Goal: Task Accomplishment & Management: Use online tool/utility

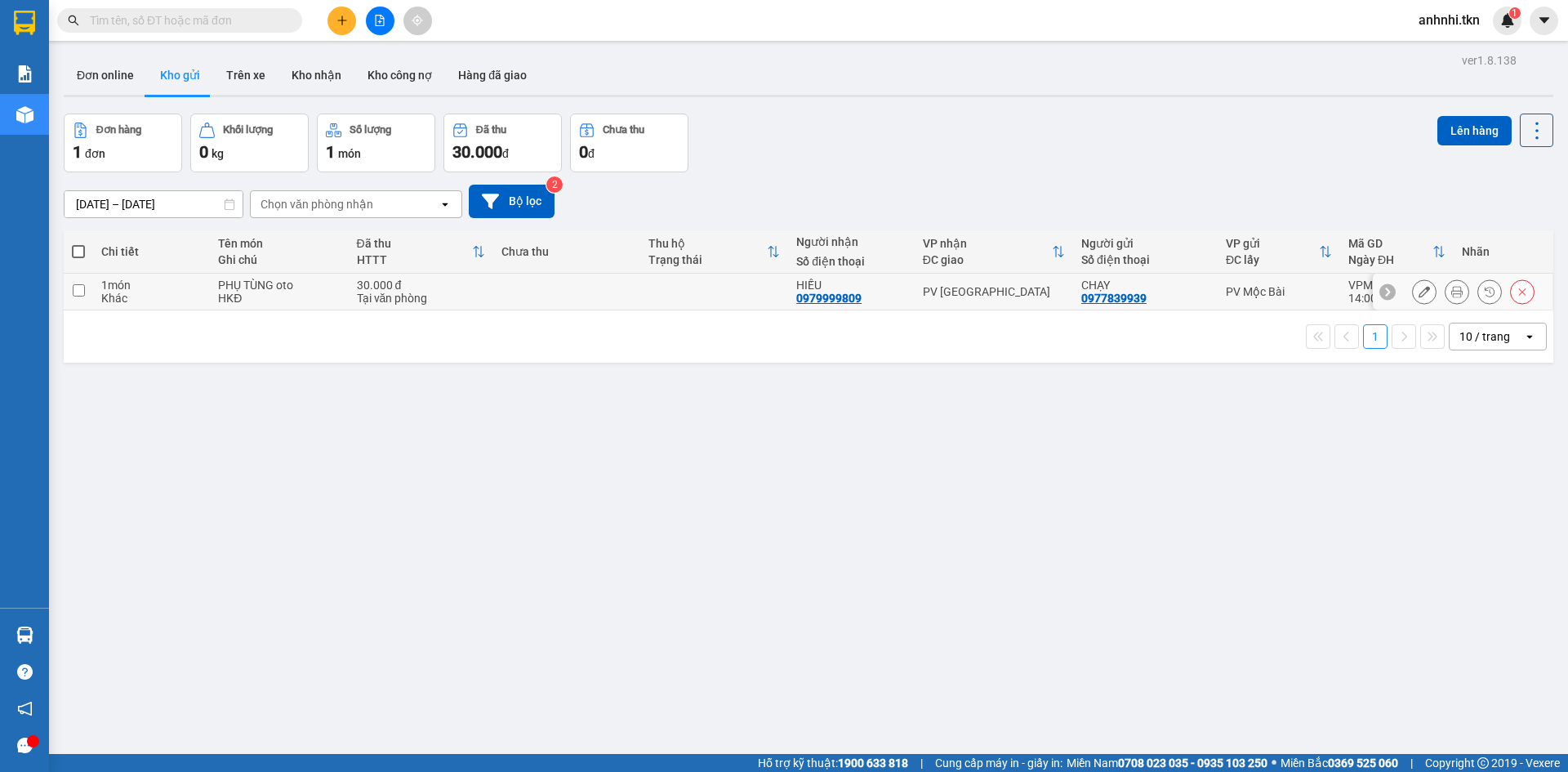
click at [465, 294] on div "Tại văn phòng" at bounding box center [421, 298] width 128 height 13
checkbox input "true"
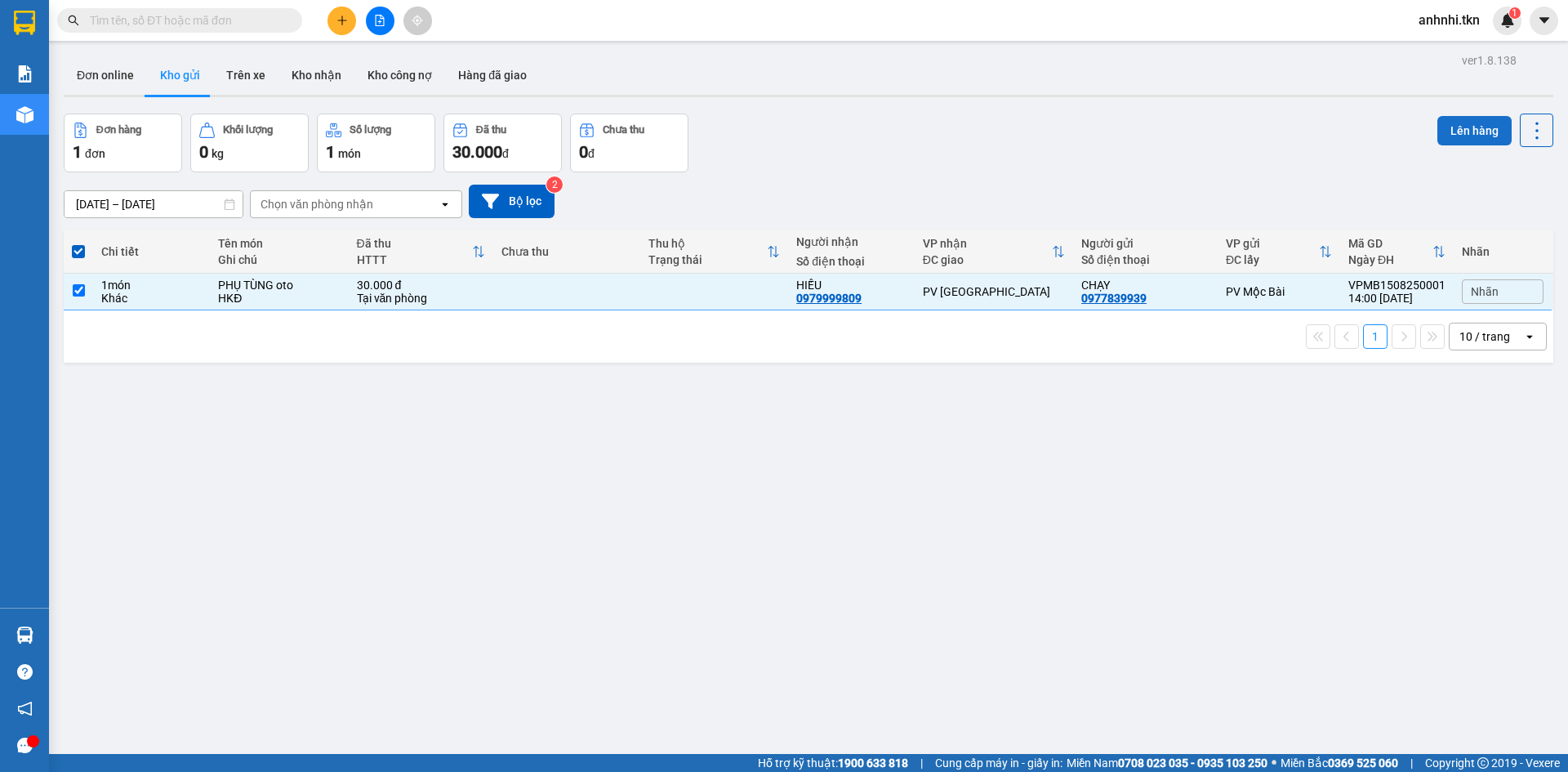
click at [1470, 130] on button "Lên hàng" at bounding box center [1475, 131] width 74 height 29
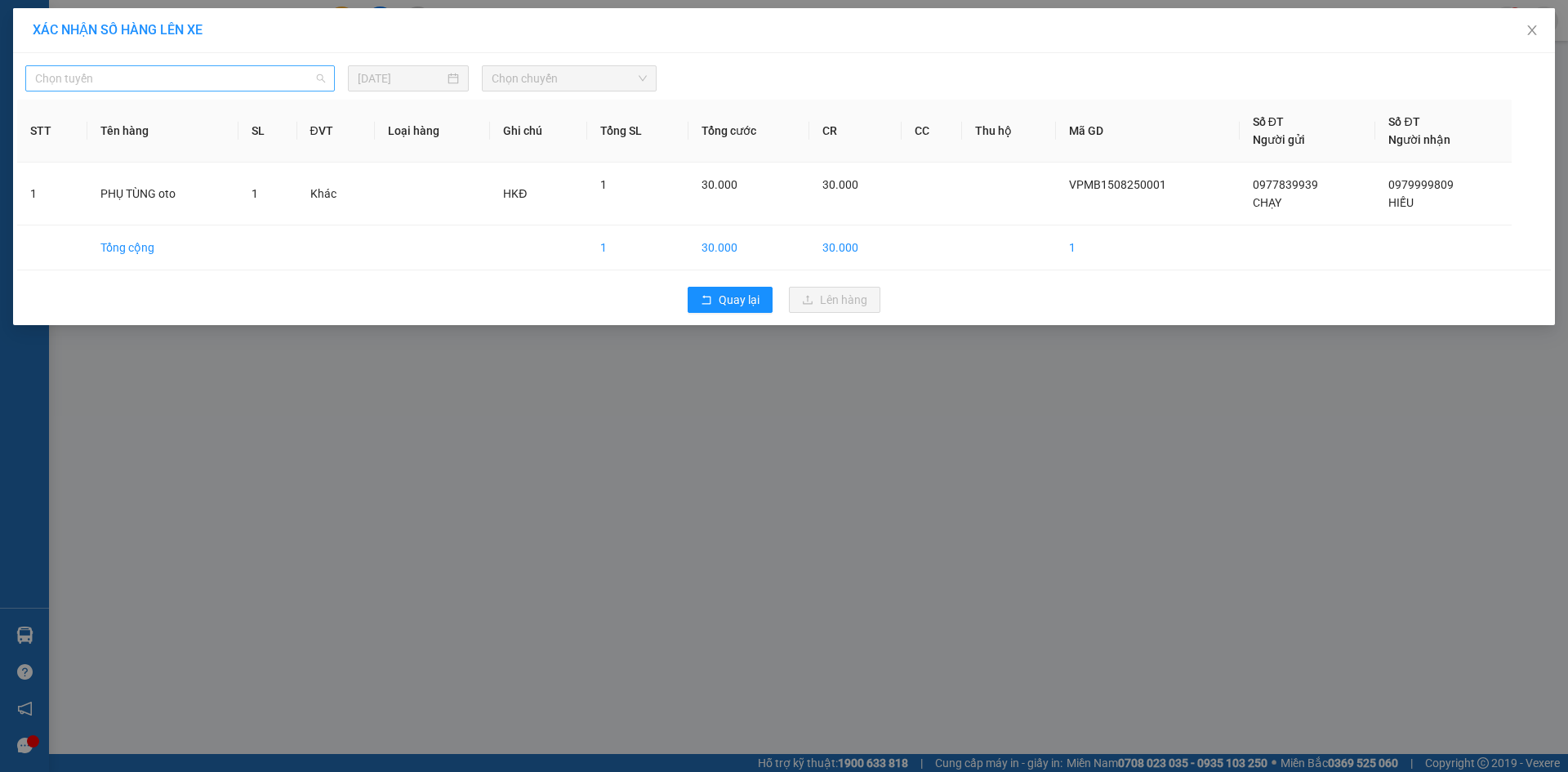
click at [257, 90] on span "Chọn tuyến" at bounding box center [180, 78] width 290 height 24
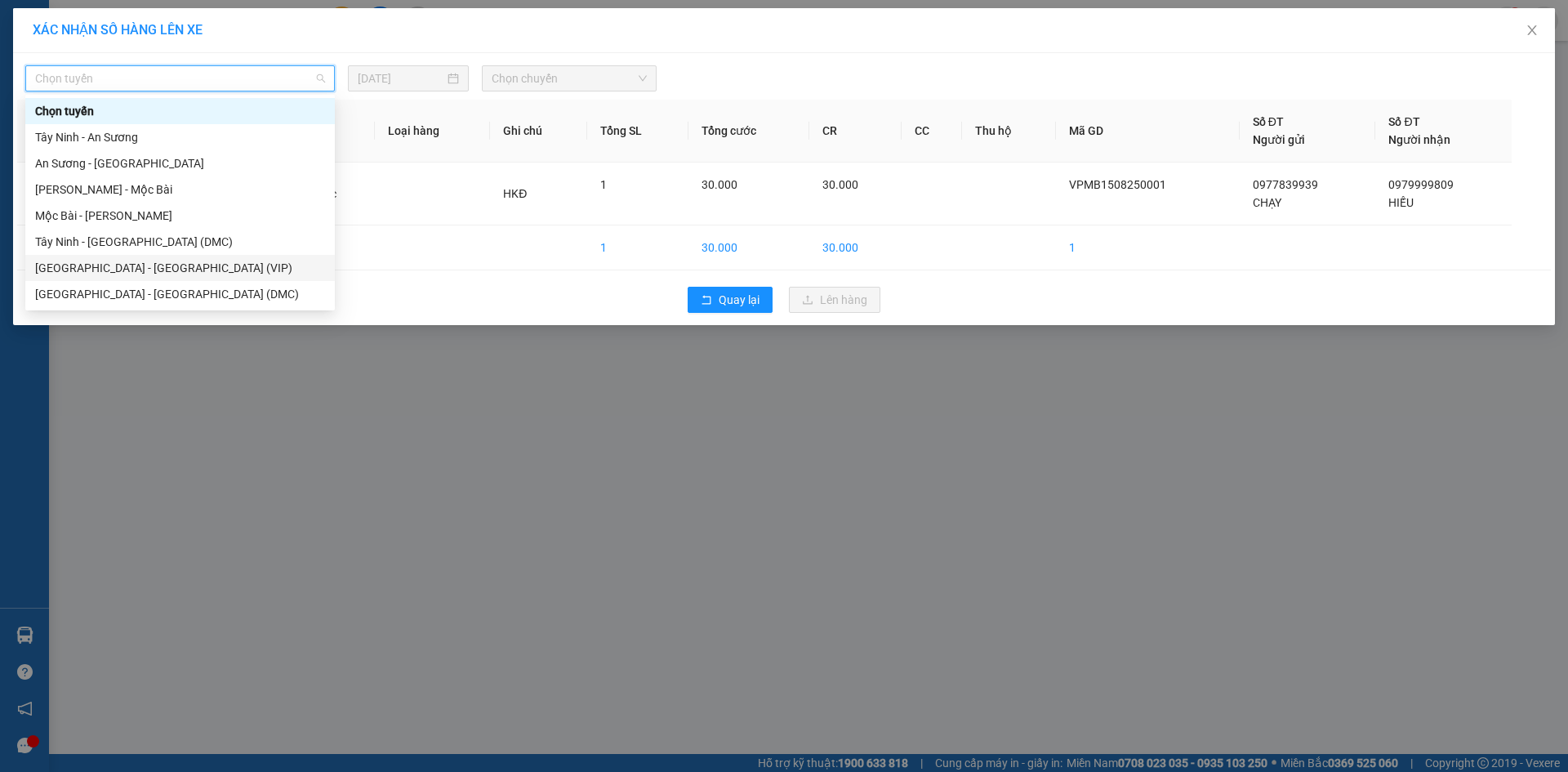
click at [161, 270] on div "[GEOGRAPHIC_DATA] - [GEOGRAPHIC_DATA] (VIP)" at bounding box center [180, 268] width 290 height 18
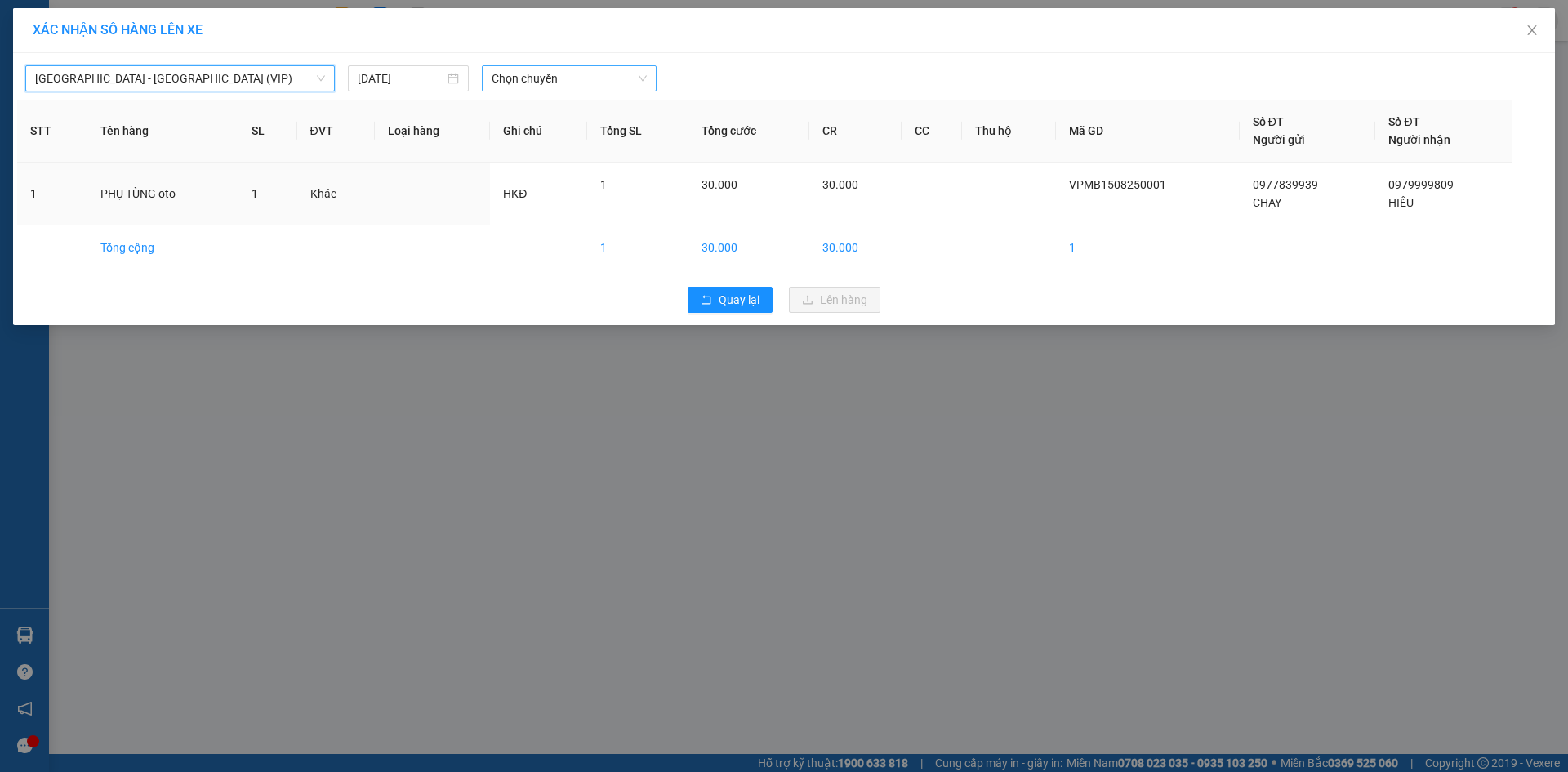
click at [550, 83] on span "Chọn chuyến" at bounding box center [569, 78] width 155 height 24
type input "26040"
click at [522, 138] on div "13:40 - 50H-260.40" at bounding box center [555, 137] width 127 height 18
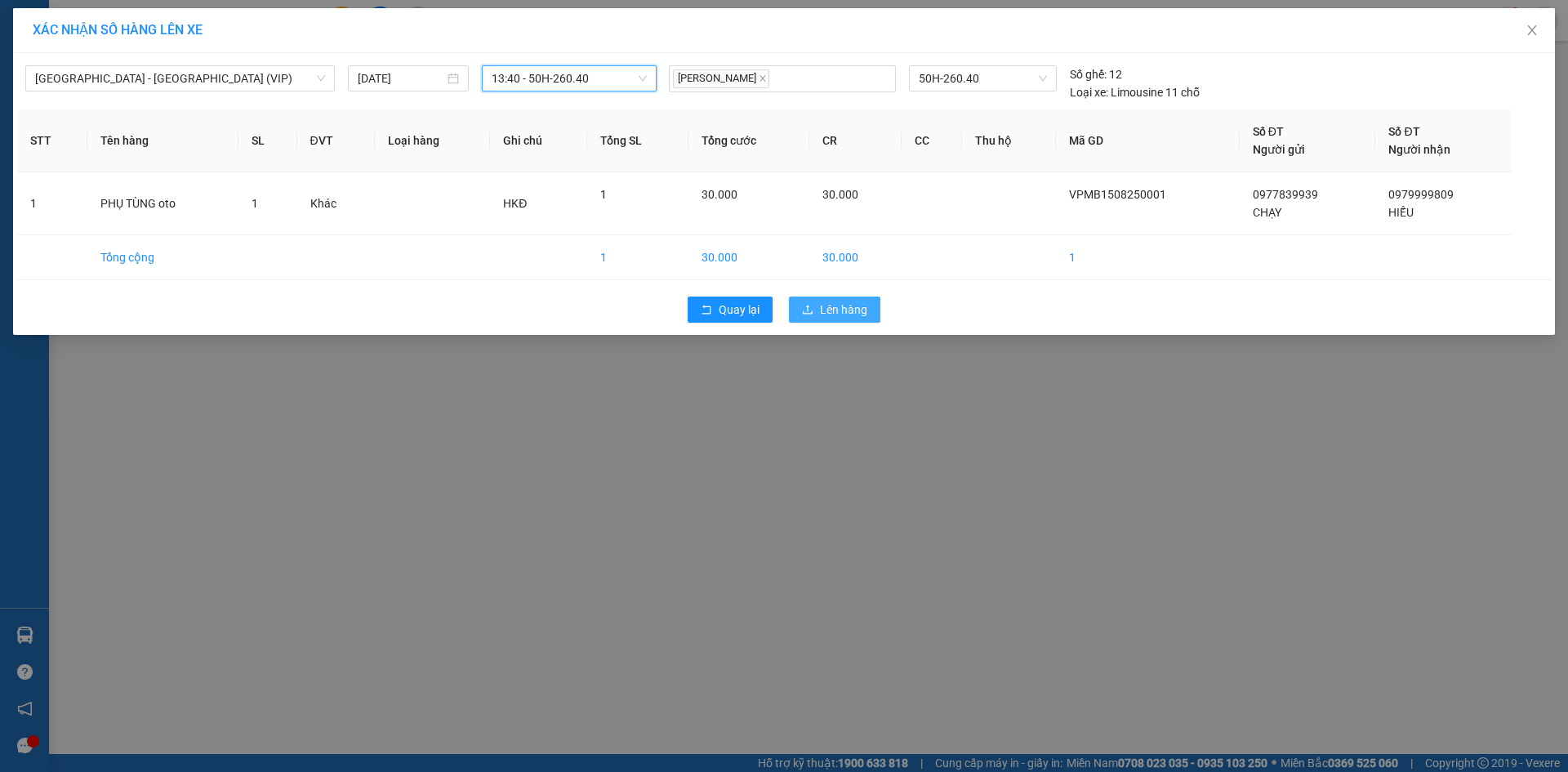
click at [837, 309] on span "Lên hàng" at bounding box center [843, 309] width 47 height 18
